Goal: Check status: Check status

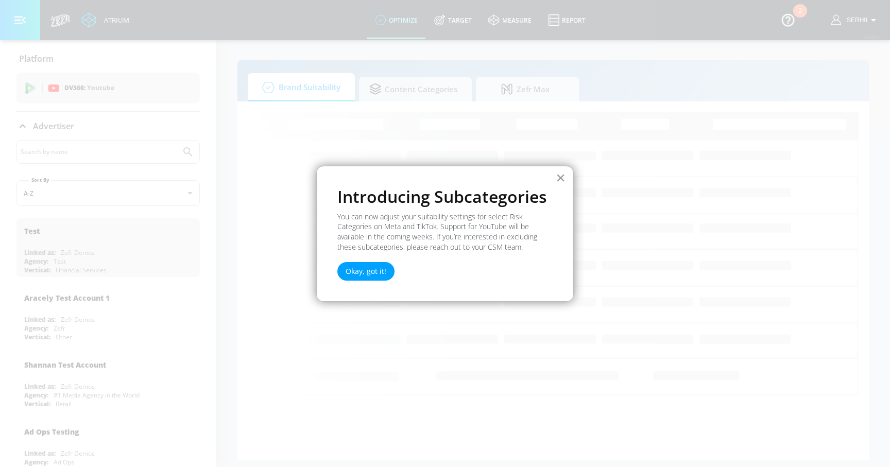
click at [559, 177] on button "×" at bounding box center [561, 177] width 10 height 16
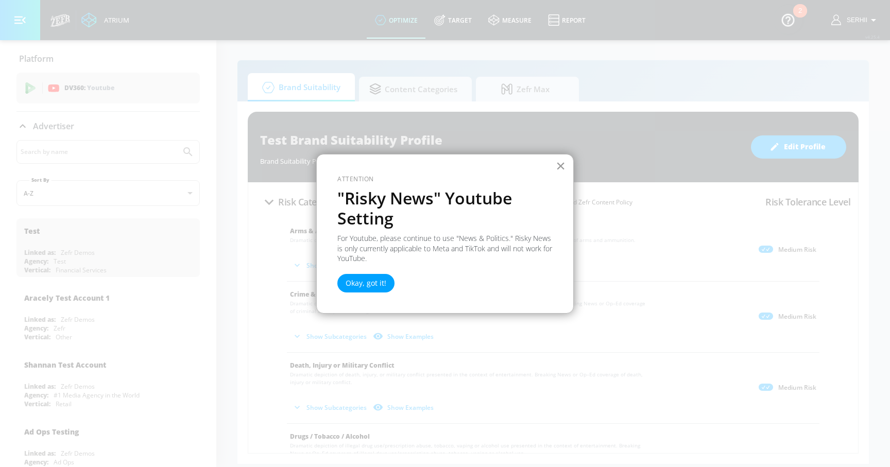
click at [561, 167] on button "×" at bounding box center [561, 166] width 10 height 16
